Goal: Information Seeking & Learning: Learn about a topic

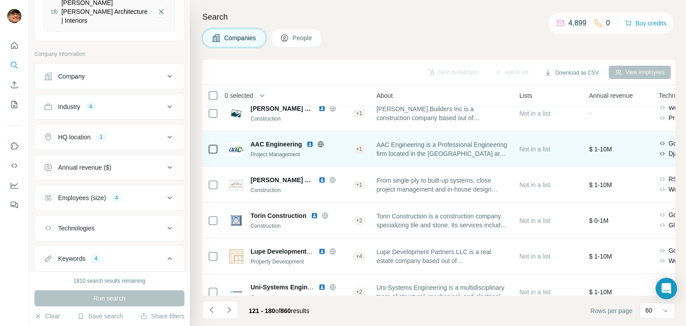
scroll to position [1786, 198]
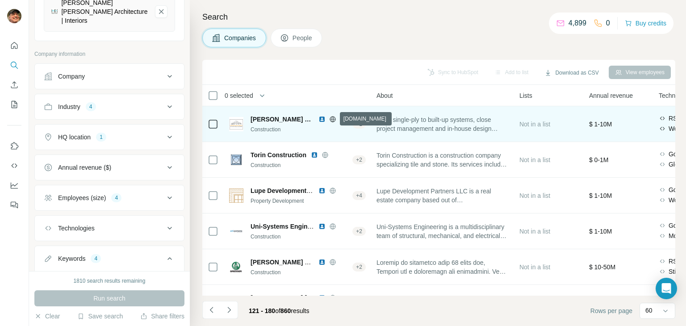
click at [336, 120] on icon at bounding box center [332, 119] width 7 height 7
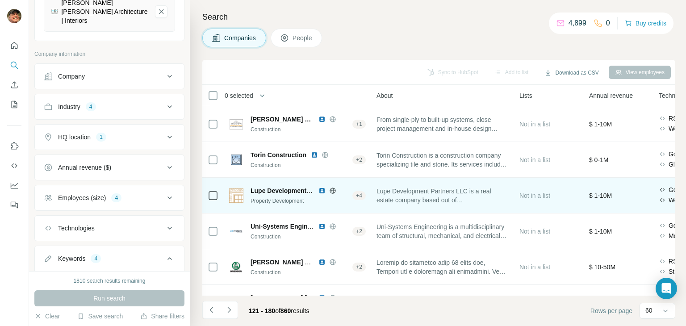
scroll to position [1831, 198]
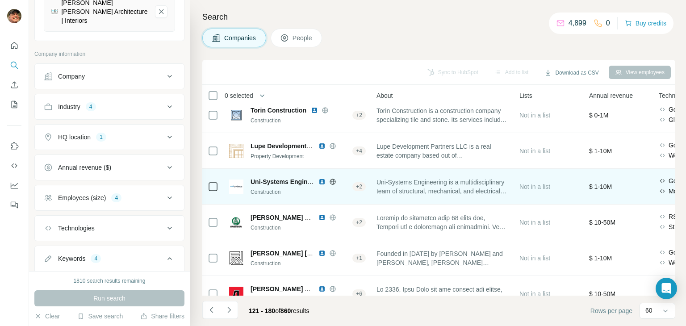
click at [333, 184] on icon at bounding box center [332, 181] width 7 height 7
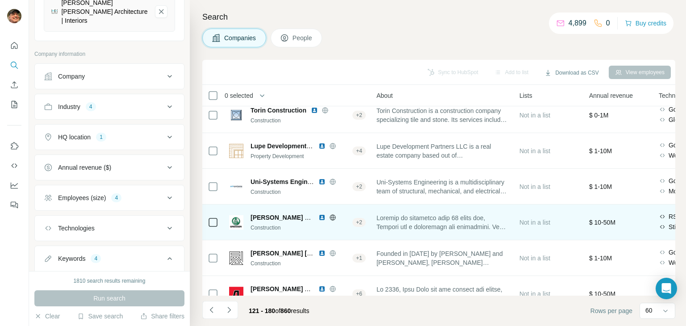
click at [332, 217] on icon at bounding box center [332, 217] width 7 height 7
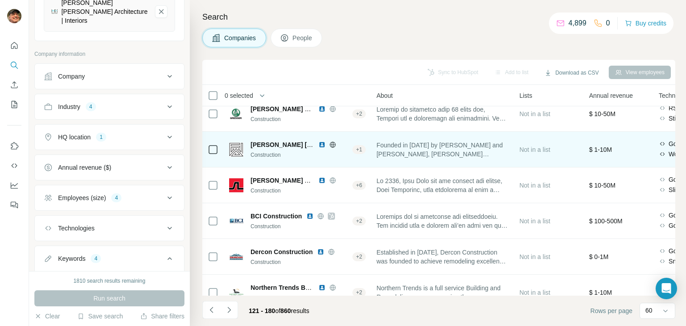
scroll to position [1958, 198]
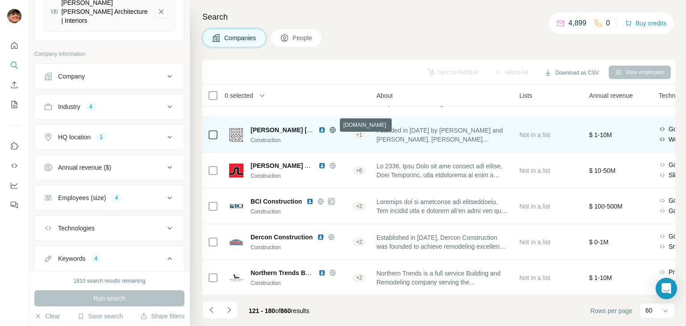
click at [332, 126] on icon at bounding box center [332, 129] width 7 height 7
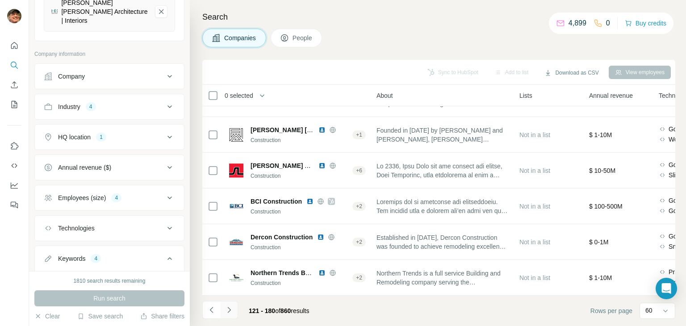
click at [229, 311] on icon "Navigate to next page" at bounding box center [229, 309] width 9 height 9
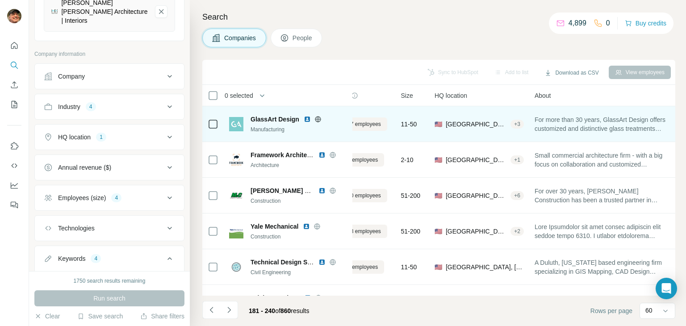
scroll to position [0, 40]
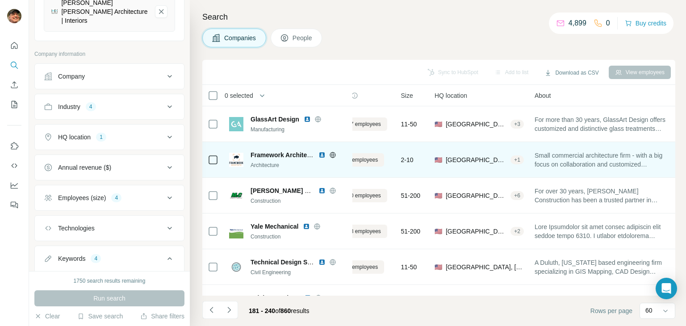
click at [331, 154] on icon at bounding box center [332, 155] width 2 height 6
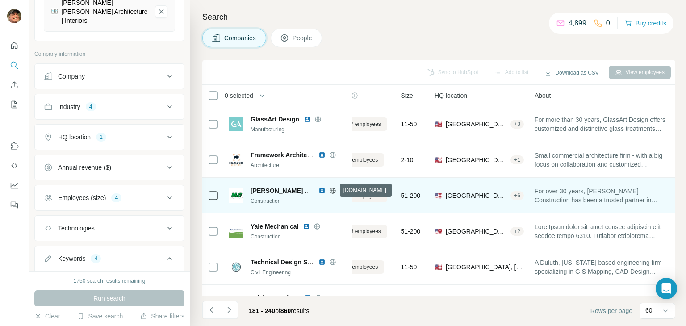
click at [330, 188] on icon at bounding box center [333, 191] width 6 height 6
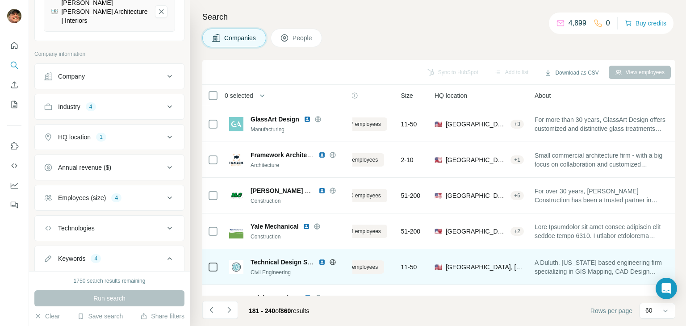
scroll to position [134, 40]
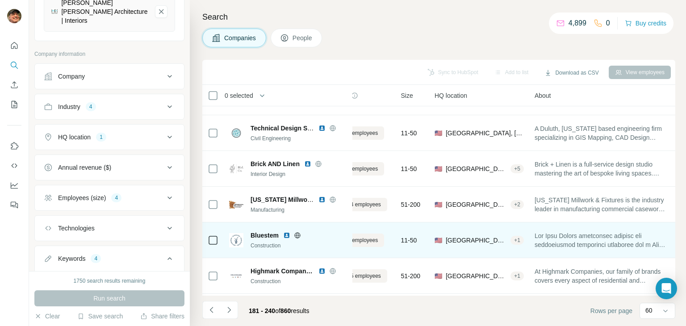
click at [296, 234] on icon at bounding box center [297, 235] width 2 height 6
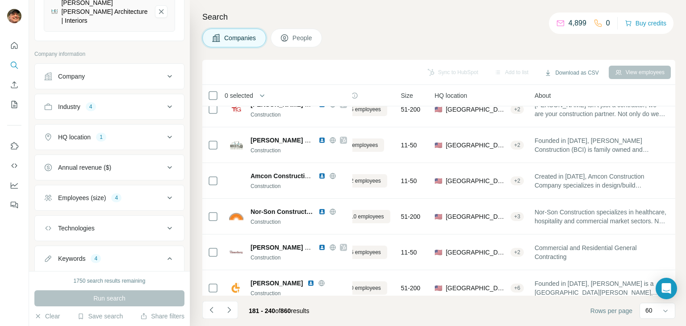
scroll to position [1958, 40]
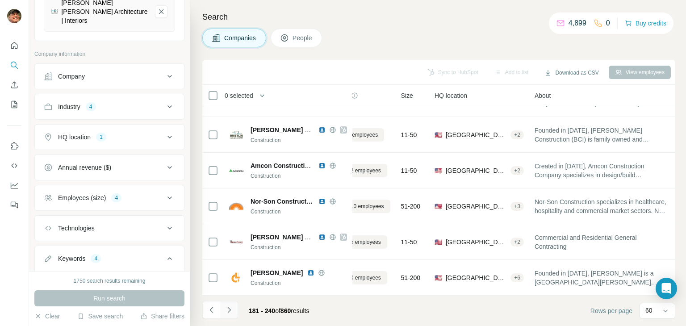
click at [221, 311] on button "Navigate to next page" at bounding box center [229, 310] width 18 height 18
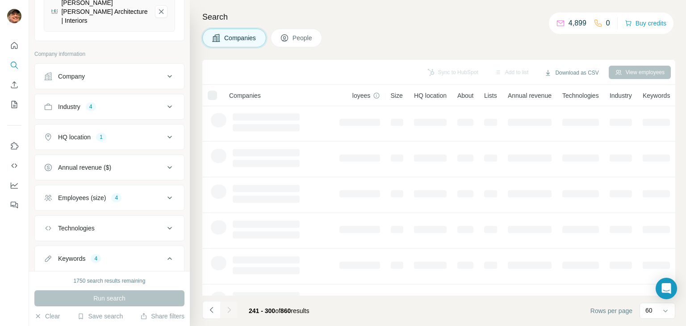
scroll to position [0, 40]
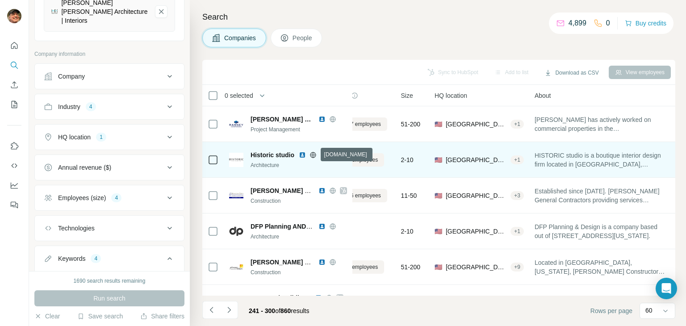
click at [313, 153] on icon at bounding box center [312, 154] width 7 height 7
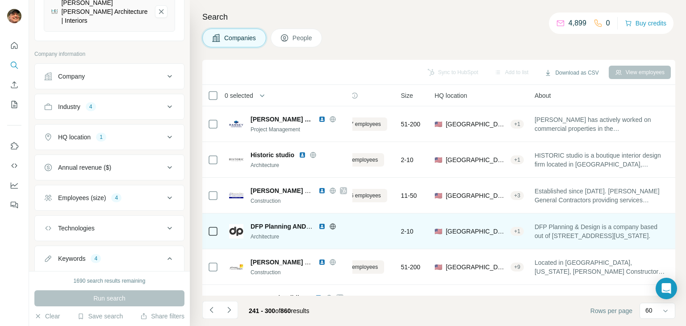
scroll to position [45, 40]
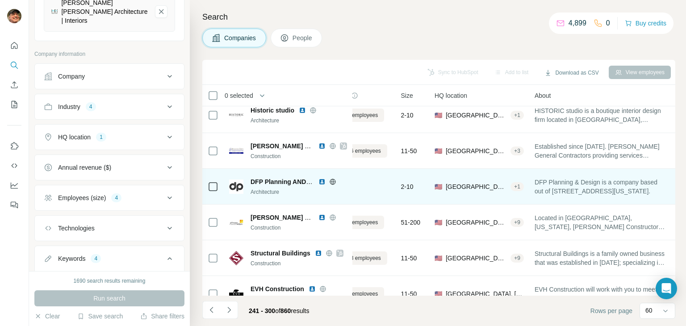
click at [335, 182] on icon at bounding box center [333, 182] width 6 height 6
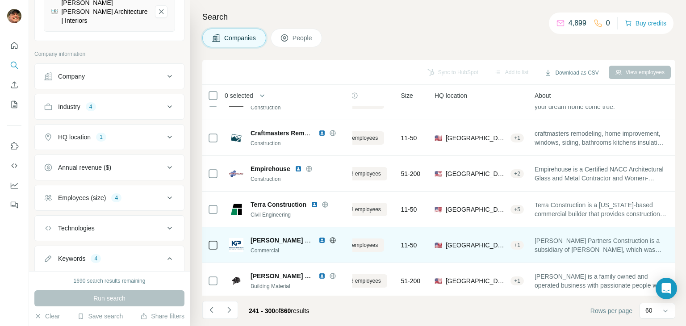
scroll to position [223, 40]
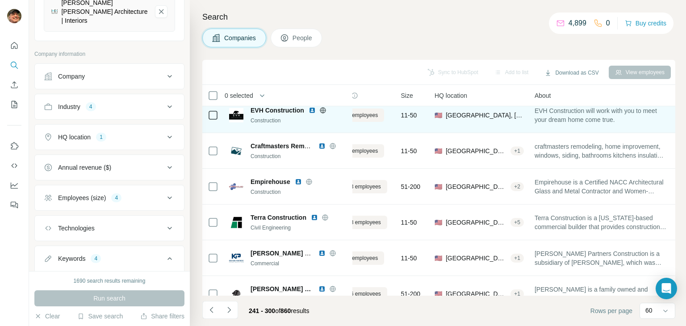
click at [323, 110] on icon at bounding box center [323, 110] width 6 height 0
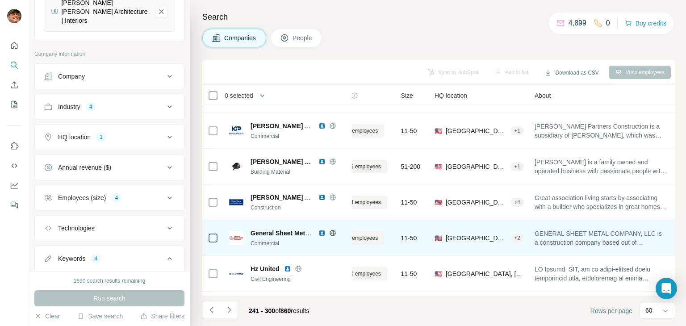
scroll to position [357, 40]
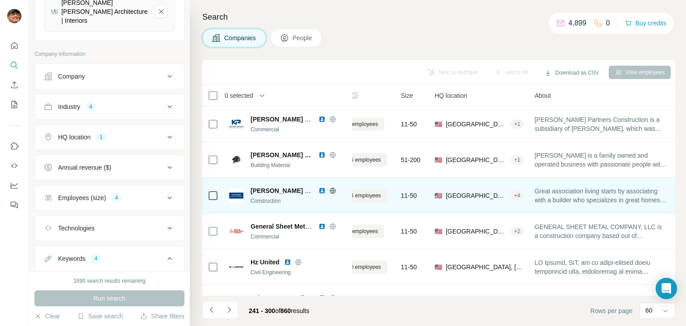
click at [334, 188] on icon at bounding box center [333, 191] width 6 height 6
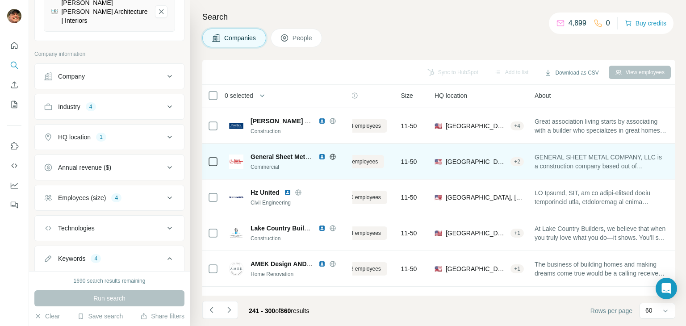
scroll to position [491, 40]
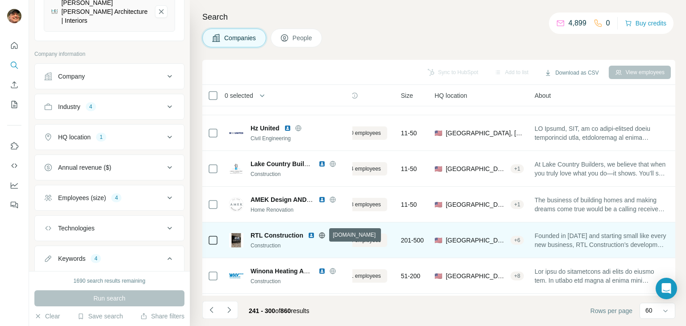
click at [320, 236] on icon at bounding box center [321, 235] width 7 height 7
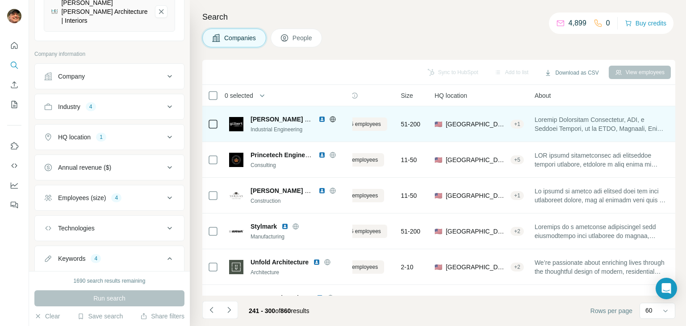
scroll to position [938, 40]
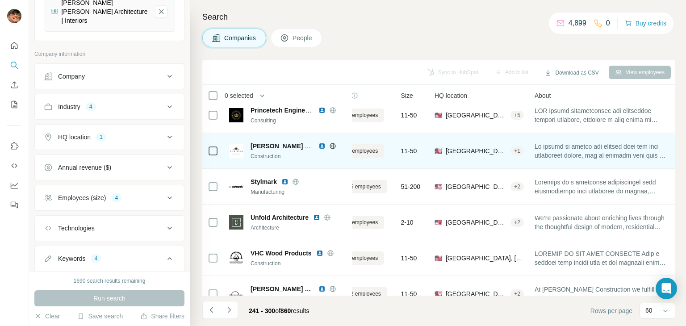
click at [334, 145] on icon at bounding box center [332, 145] width 7 height 7
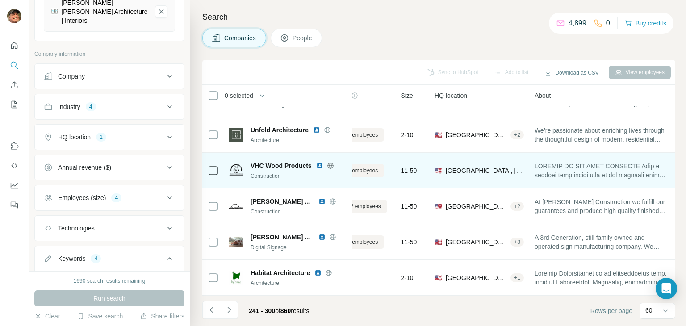
scroll to position [1027, 40]
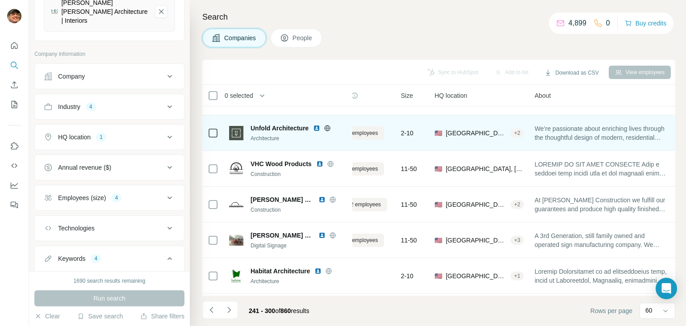
click at [330, 130] on icon at bounding box center [327, 128] width 7 height 7
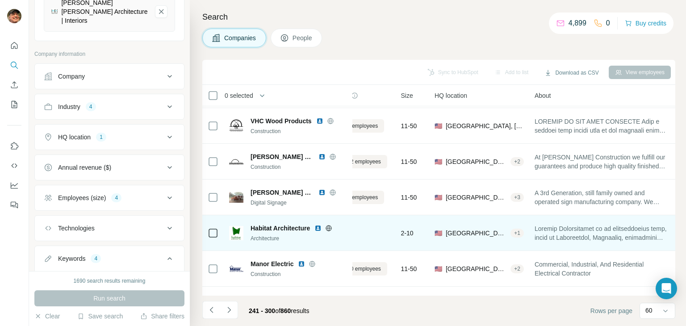
scroll to position [1116, 40]
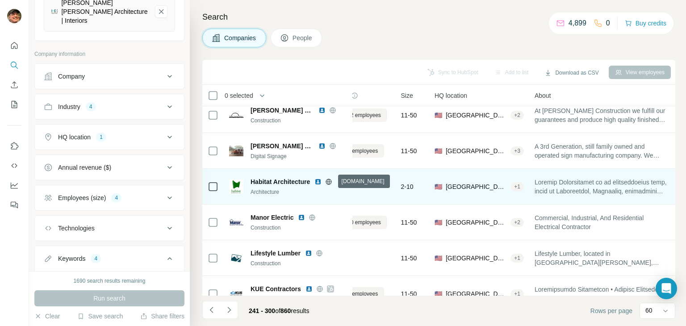
click at [328, 182] on icon at bounding box center [329, 182] width 6 height 6
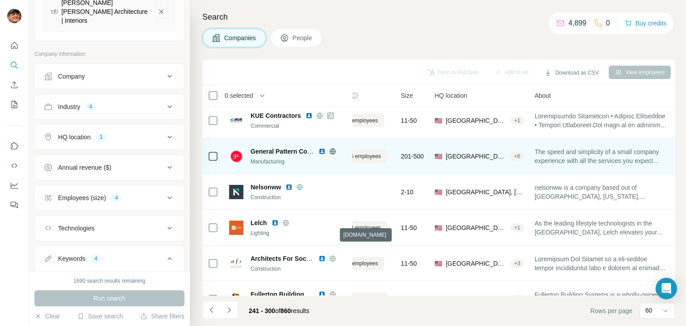
scroll to position [1295, 40]
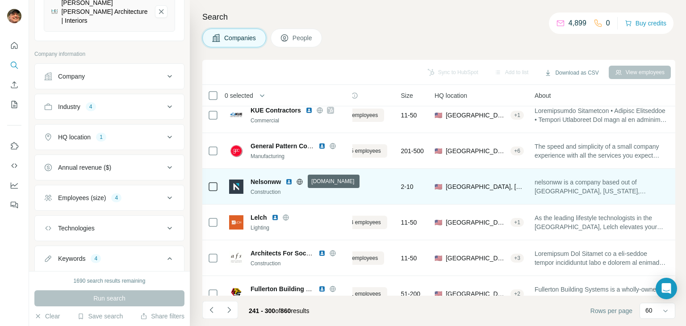
click at [302, 180] on icon at bounding box center [299, 181] width 7 height 7
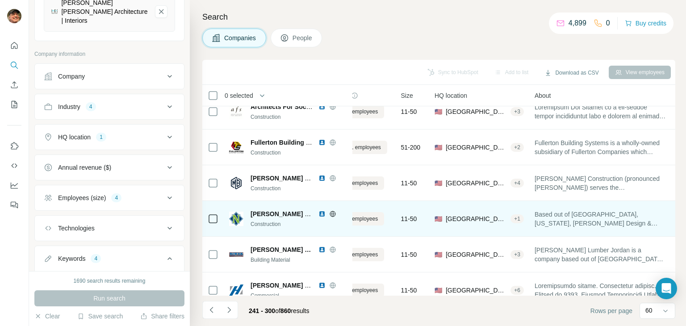
scroll to position [1473, 40]
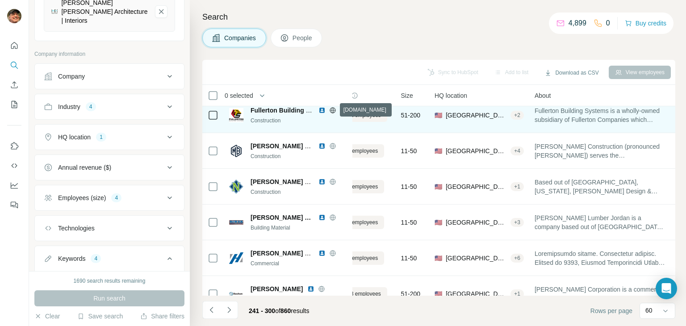
click at [332, 110] on icon at bounding box center [333, 110] width 6 height 0
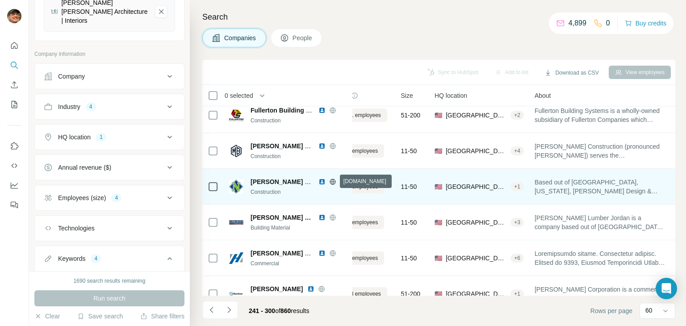
click at [334, 180] on icon at bounding box center [332, 182] width 2 height 6
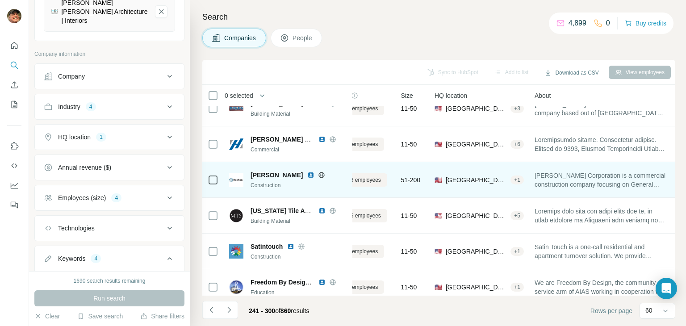
scroll to position [1607, 40]
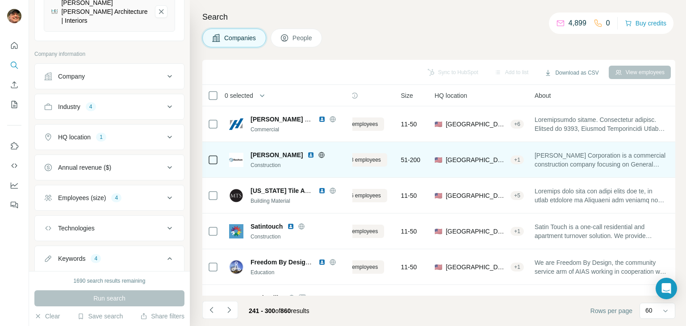
click at [318, 156] on icon at bounding box center [321, 154] width 7 height 7
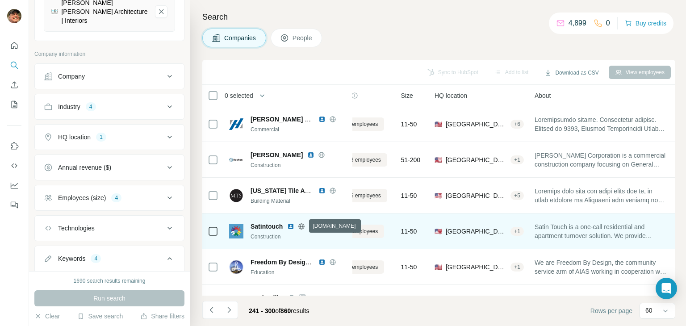
click at [304, 224] on icon at bounding box center [302, 226] width 6 height 6
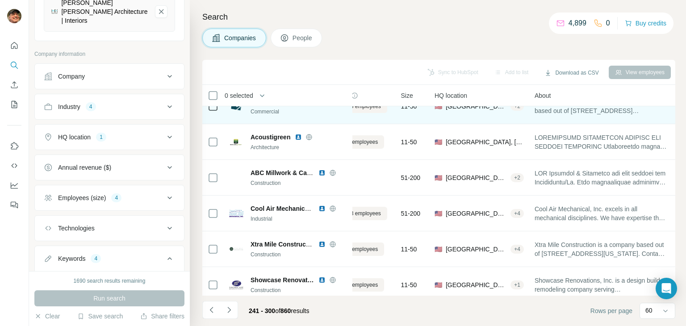
scroll to position [1920, 40]
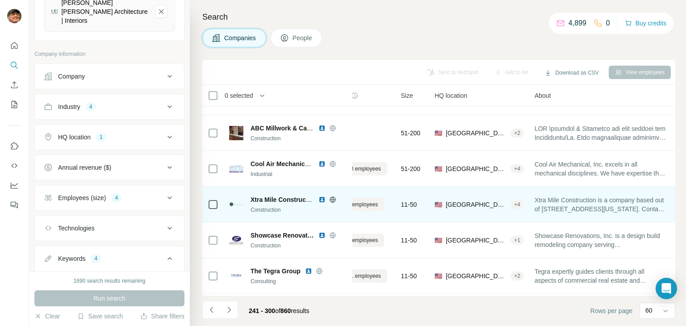
click at [330, 199] on icon at bounding box center [333, 199] width 6 height 0
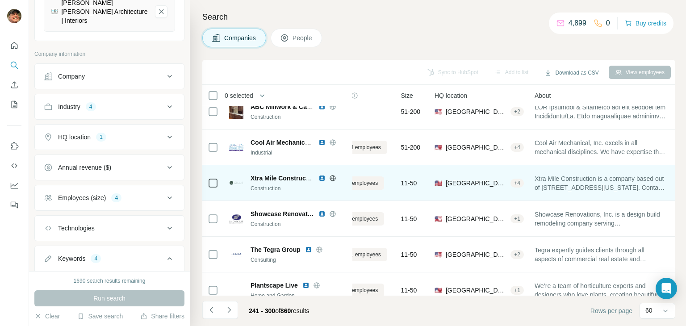
scroll to position [1958, 40]
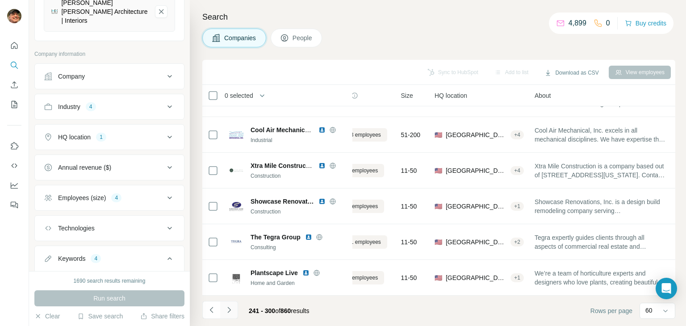
click at [231, 309] on icon "Navigate to next page" at bounding box center [229, 309] width 9 height 9
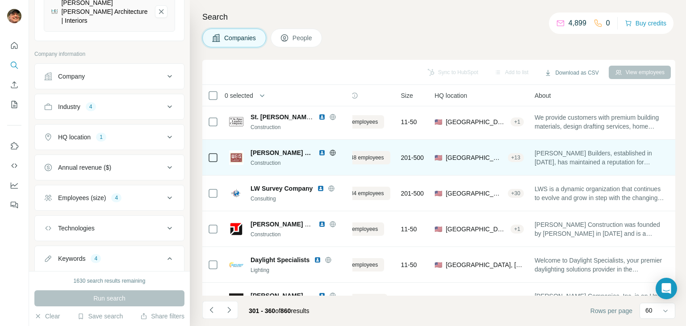
scroll to position [0, 40]
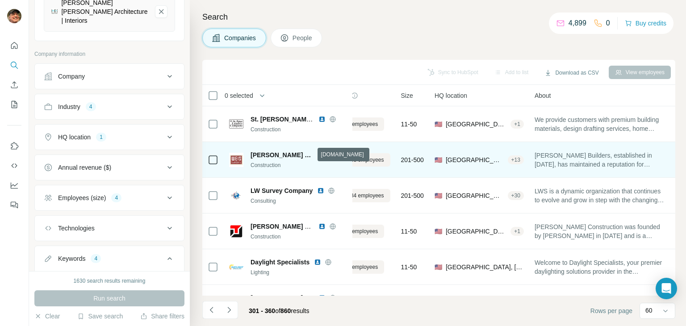
click at [331, 153] on icon at bounding box center [332, 155] width 2 height 6
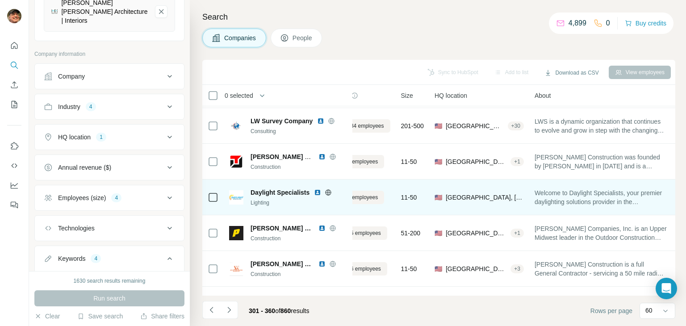
scroll to position [89, 40]
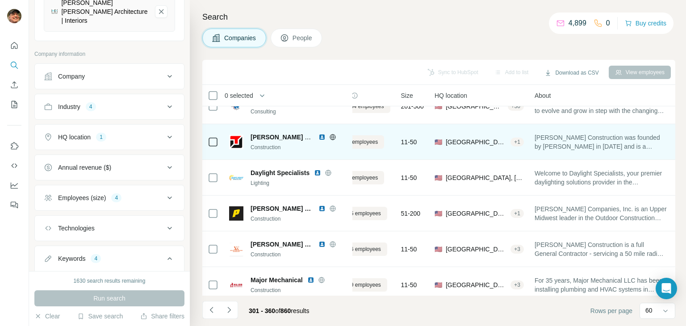
click at [332, 137] on icon at bounding box center [332, 137] width 2 height 6
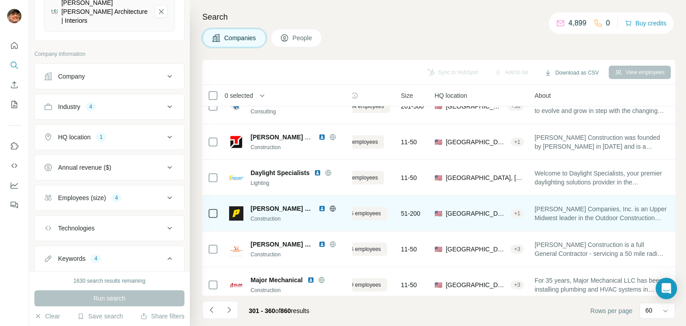
click at [330, 208] on icon at bounding box center [333, 208] width 6 height 0
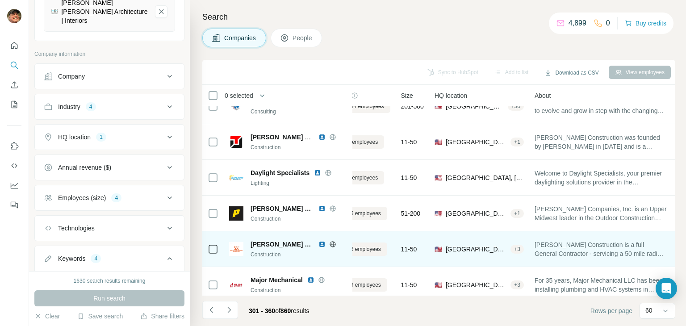
click at [331, 244] on icon at bounding box center [332, 244] width 2 height 6
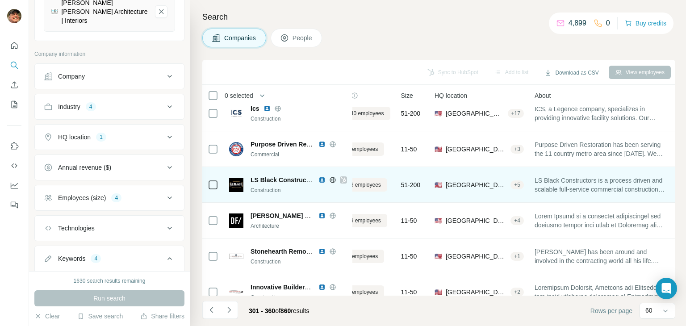
scroll to position [313, 40]
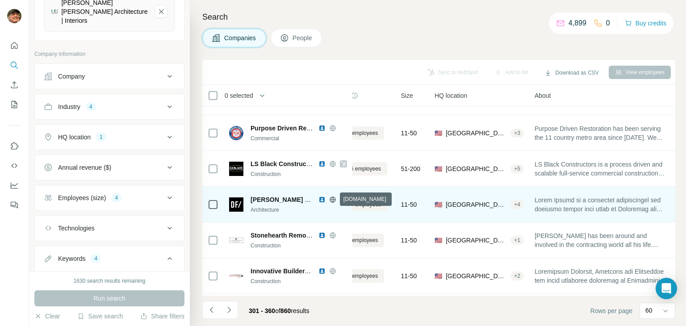
click at [334, 200] on icon at bounding box center [332, 199] width 7 height 7
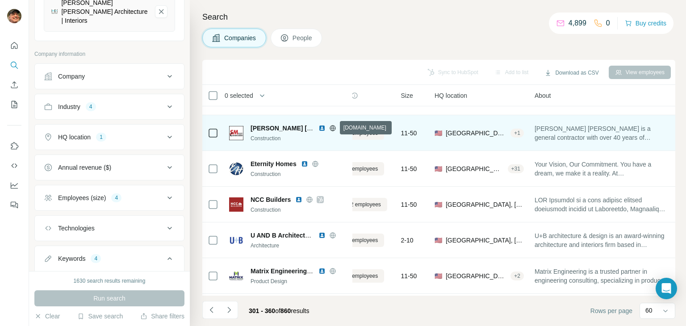
click at [332, 129] on icon at bounding box center [332, 128] width 2 height 6
